Goal: Task Accomplishment & Management: Use online tool/utility

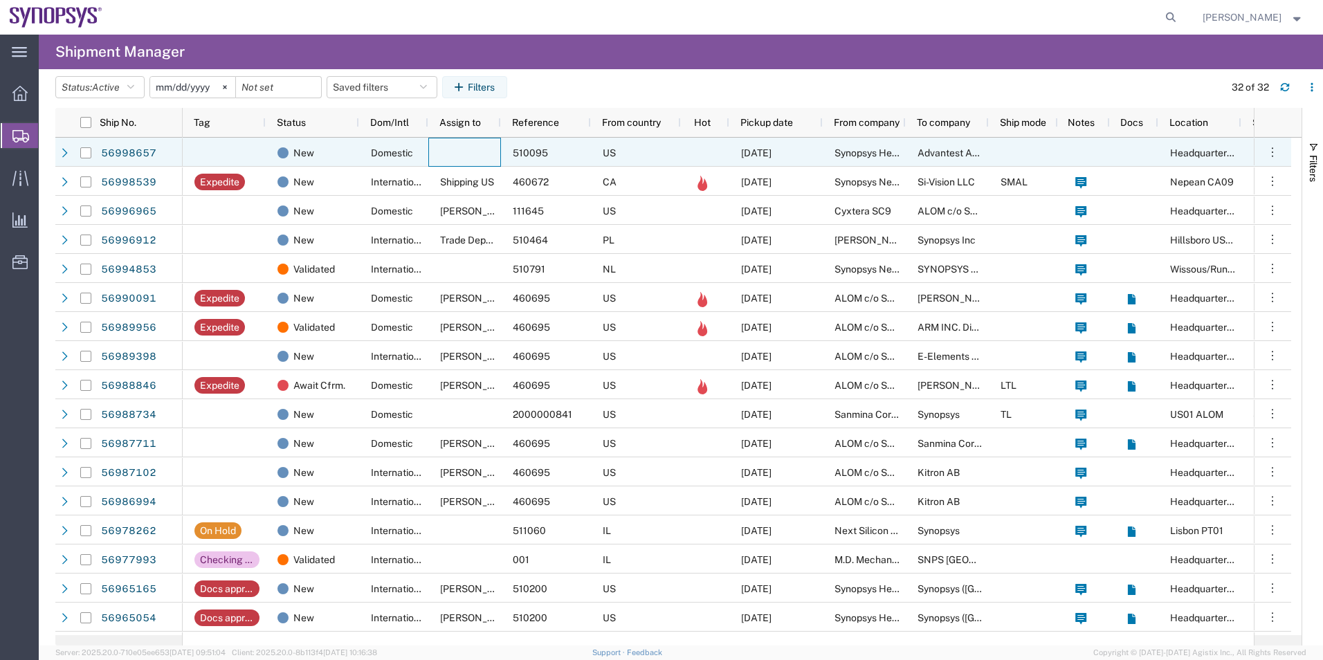
click at [432, 149] on div at bounding box center [464, 152] width 73 height 29
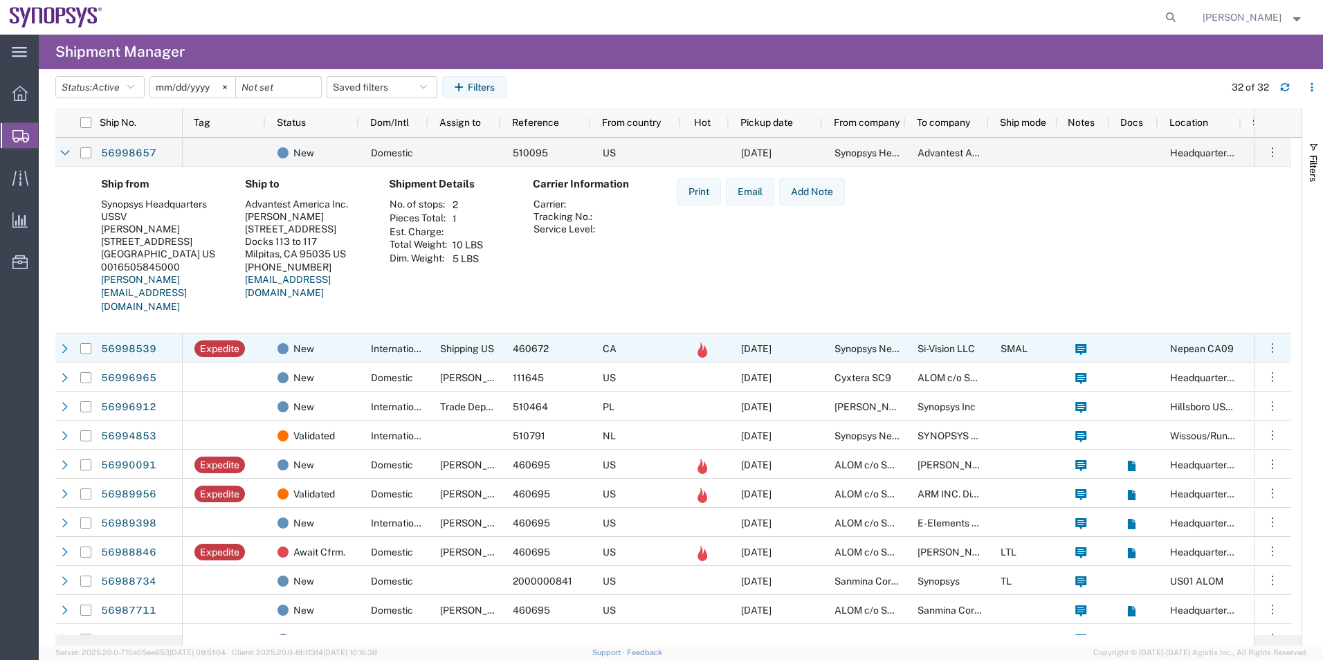
click at [356, 356] on div "New" at bounding box center [312, 347] width 93 height 29
